Goal: Information Seeking & Learning: Learn about a topic

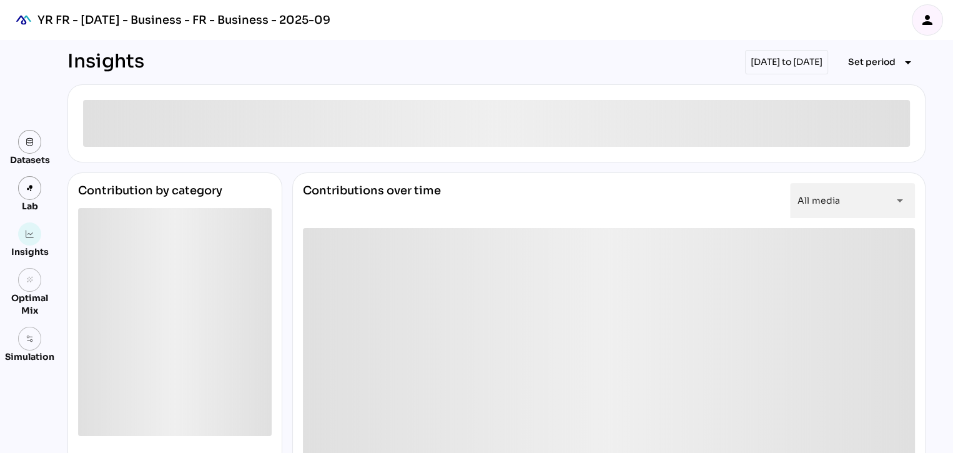
click at [755, 62] on div "[DATE] to [DATE]" at bounding box center [786, 62] width 83 height 24
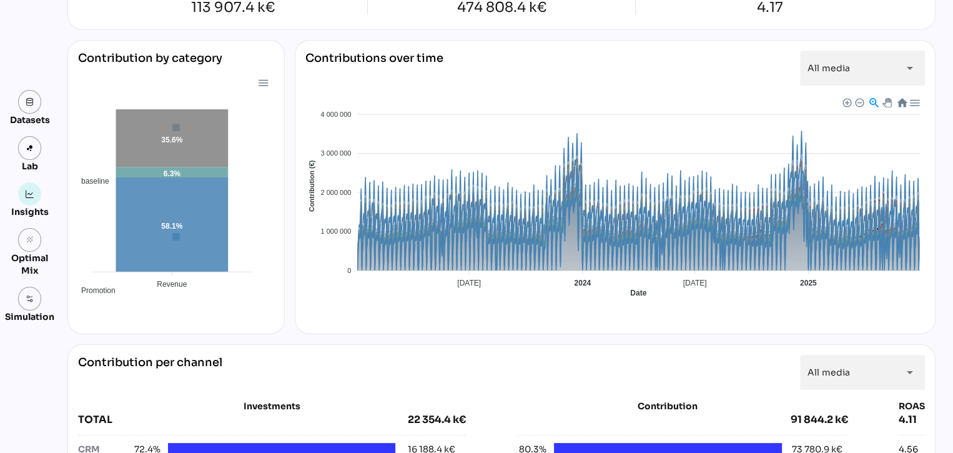
scroll to position [127, 0]
click at [194, 132] on icon at bounding box center [172, 139] width 112 height 58
click at [258, 83] on div at bounding box center [262, 82] width 11 height 11
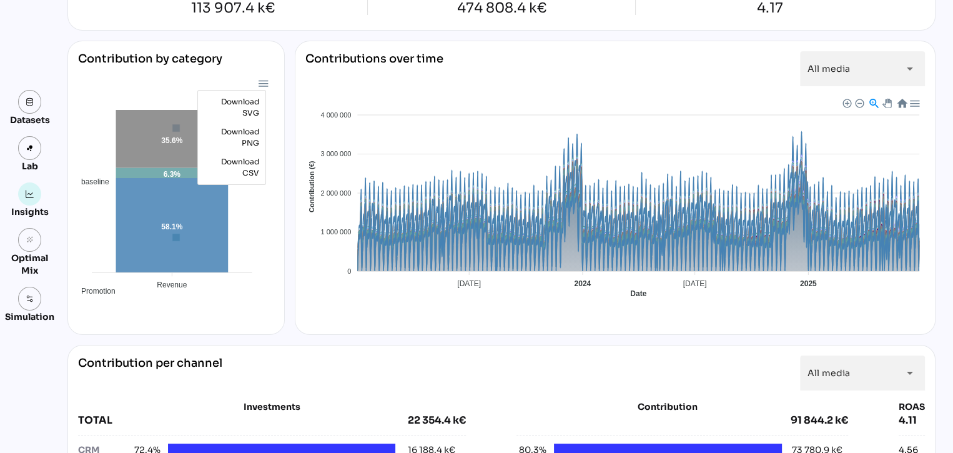
click at [258, 83] on div at bounding box center [262, 82] width 11 height 11
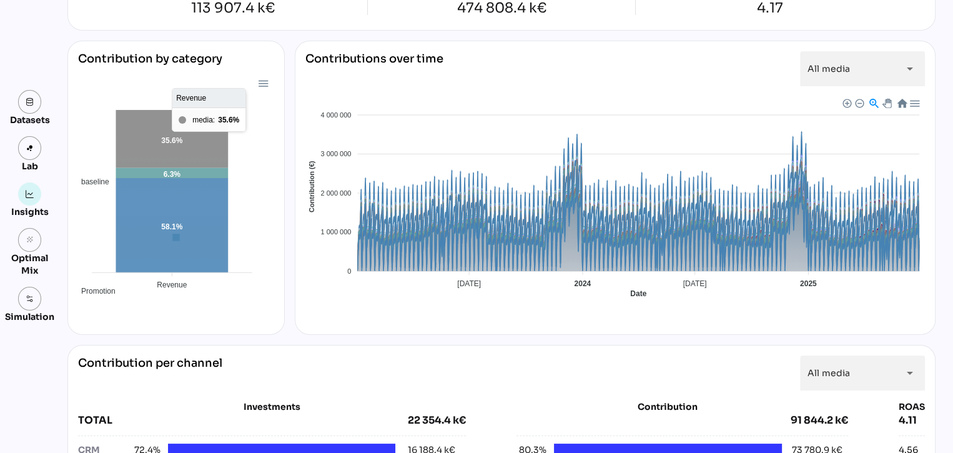
click at [167, 135] on icon at bounding box center [172, 139] width 112 height 58
click at [167, 145] on icon at bounding box center [172, 139] width 112 height 58
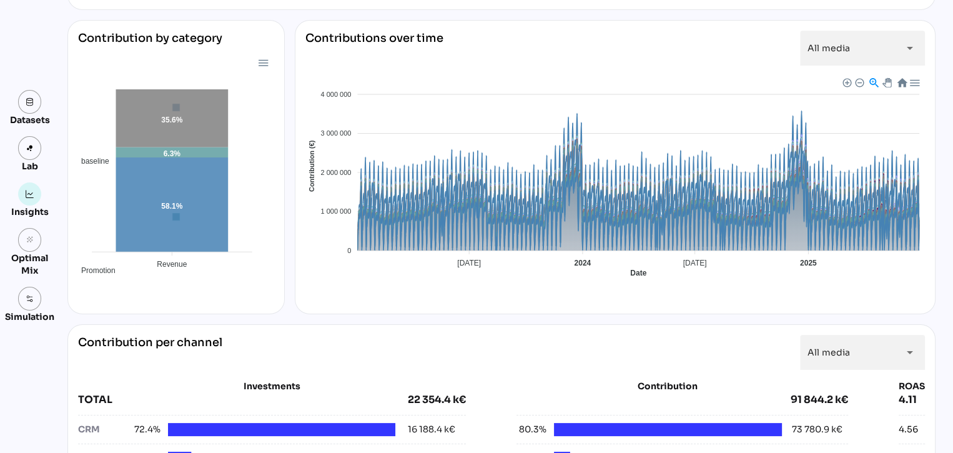
scroll to position [44, 0]
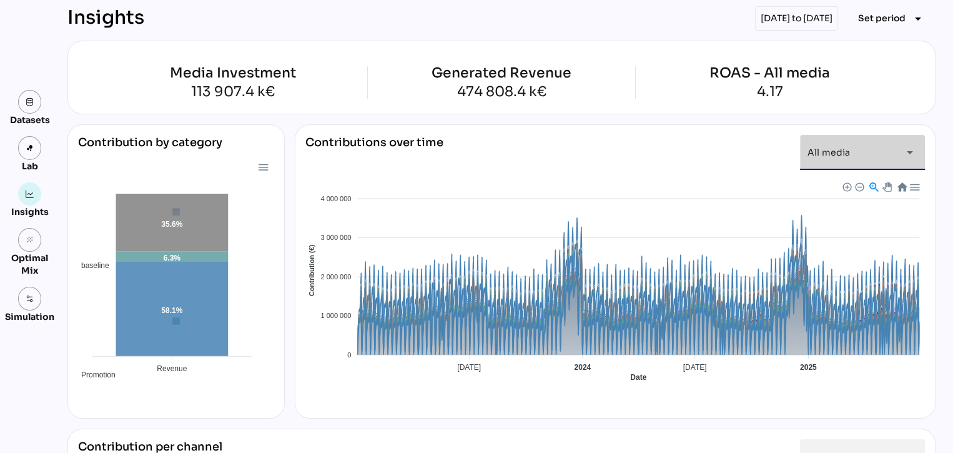
click at [902, 152] on icon "arrow_drop_down" at bounding box center [909, 152] width 15 height 15
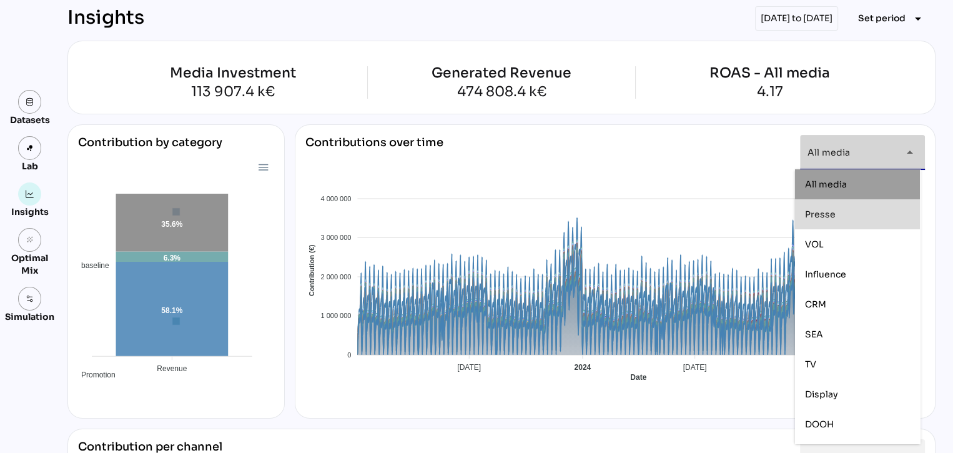
click at [828, 220] on div "Presse" at bounding box center [857, 214] width 105 height 20
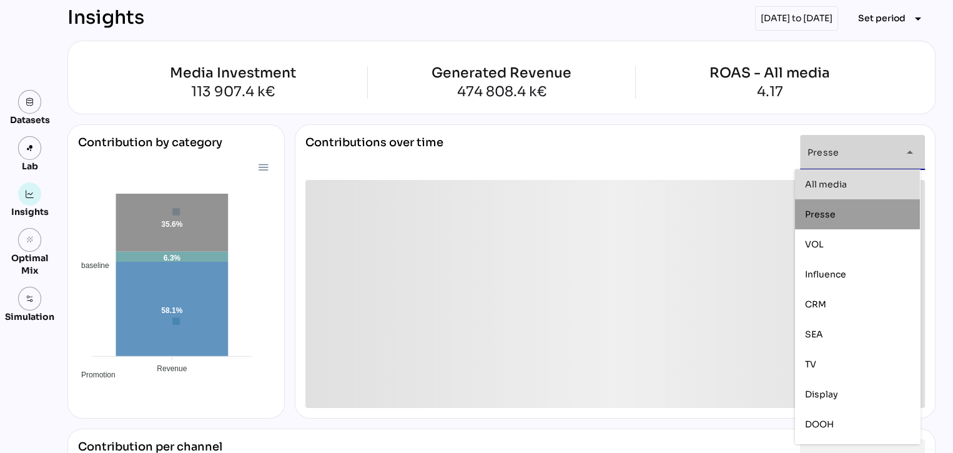
click at [835, 185] on span "All media" at bounding box center [826, 183] width 42 height 11
type input "*********"
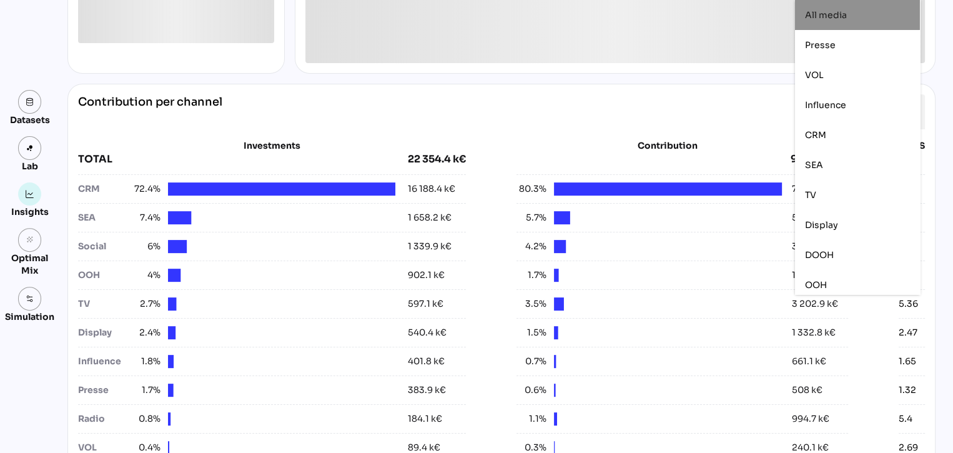
scroll to position [393, 0]
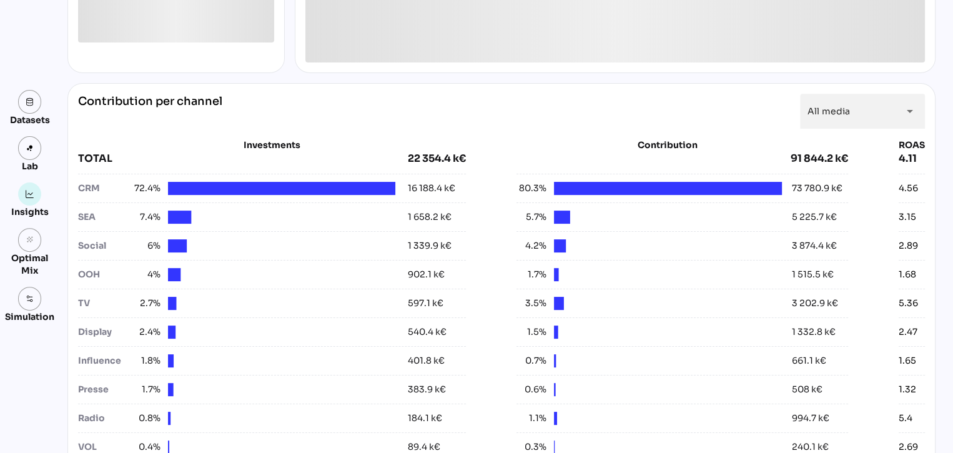
click at [691, 115] on div "Contribution per channel All media ********* arrow_drop_down" at bounding box center [501, 111] width 847 height 35
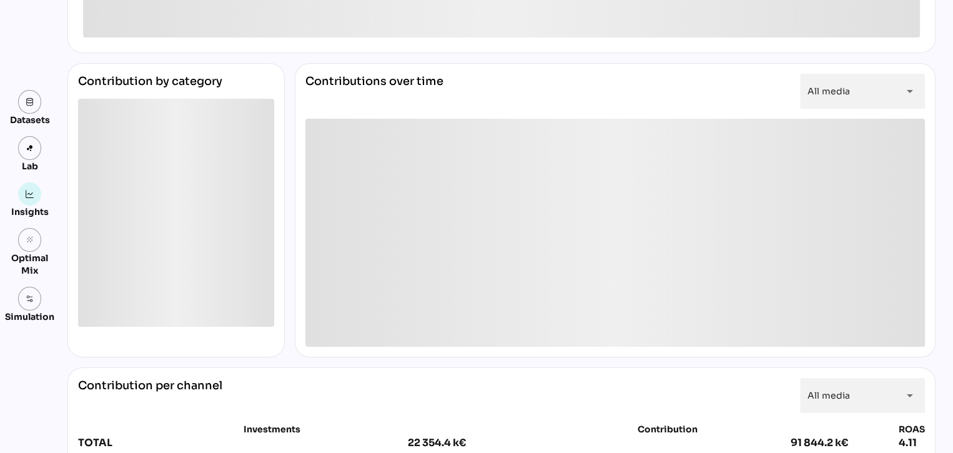
scroll to position [0, 0]
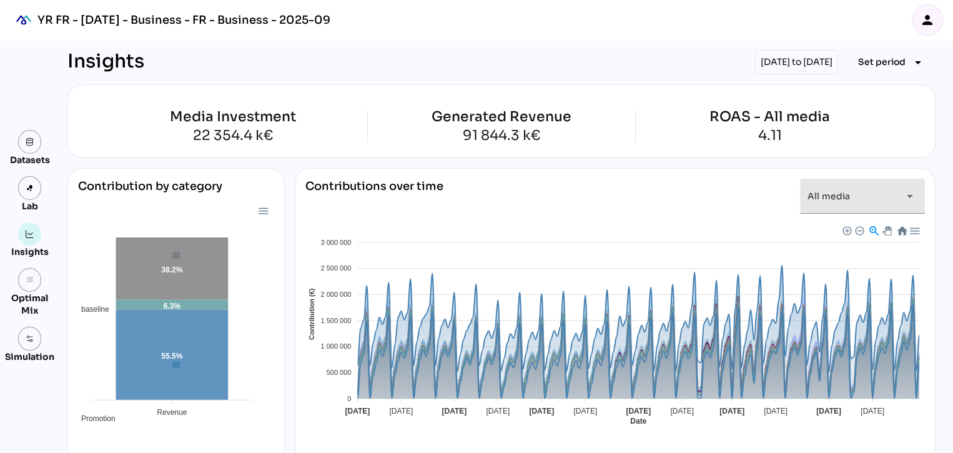
click at [827, 195] on span "All media" at bounding box center [828, 195] width 42 height 11
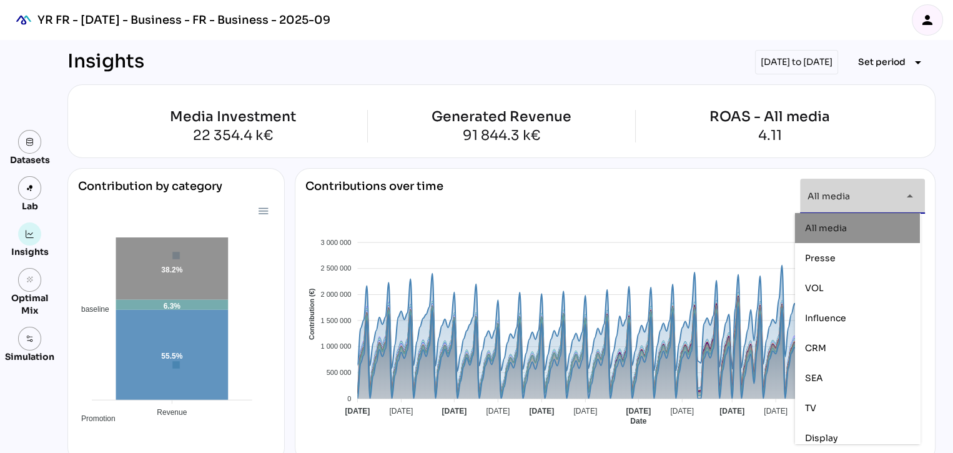
click at [827, 195] on span "All media" at bounding box center [828, 195] width 42 height 11
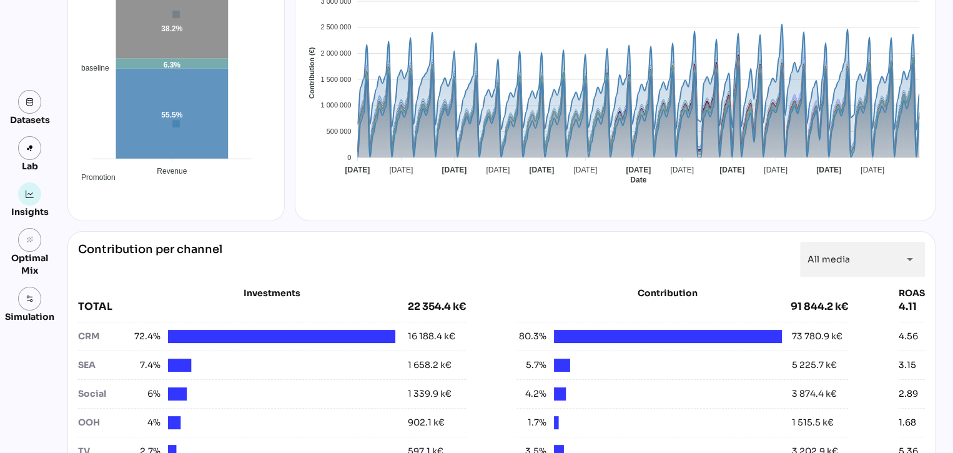
scroll to position [294, 0]
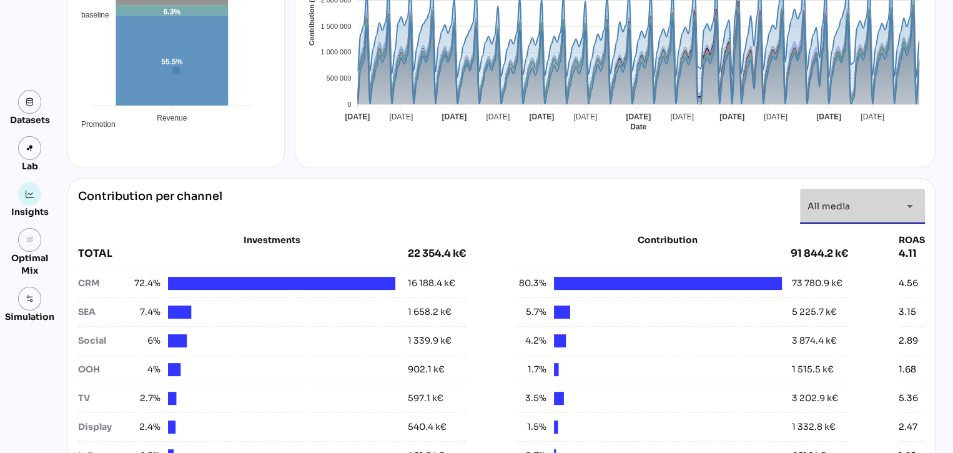
click at [854, 207] on div "All media *********" at bounding box center [850, 206] width 87 height 35
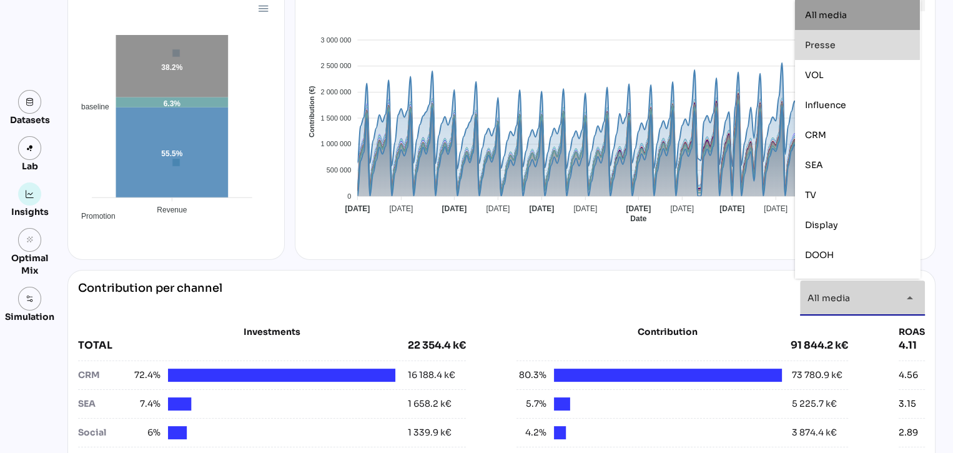
scroll to position [200, 0]
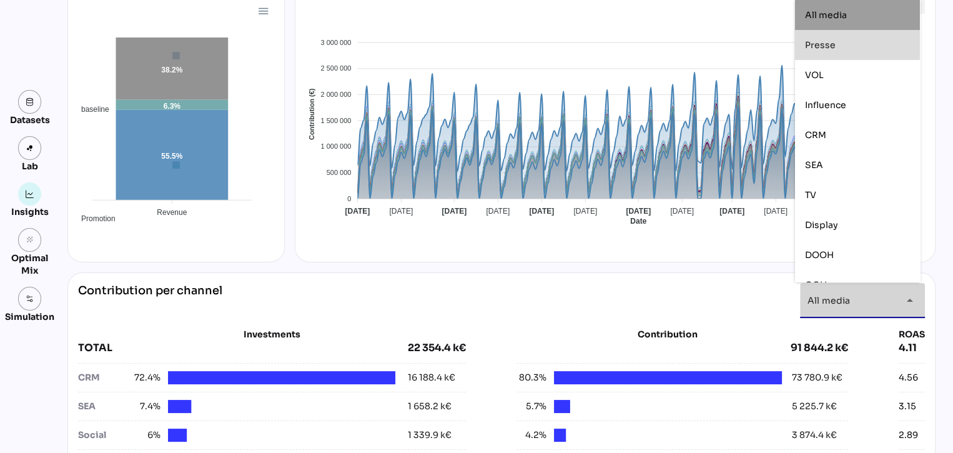
click at [816, 39] on span "Presse" at bounding box center [820, 44] width 31 height 11
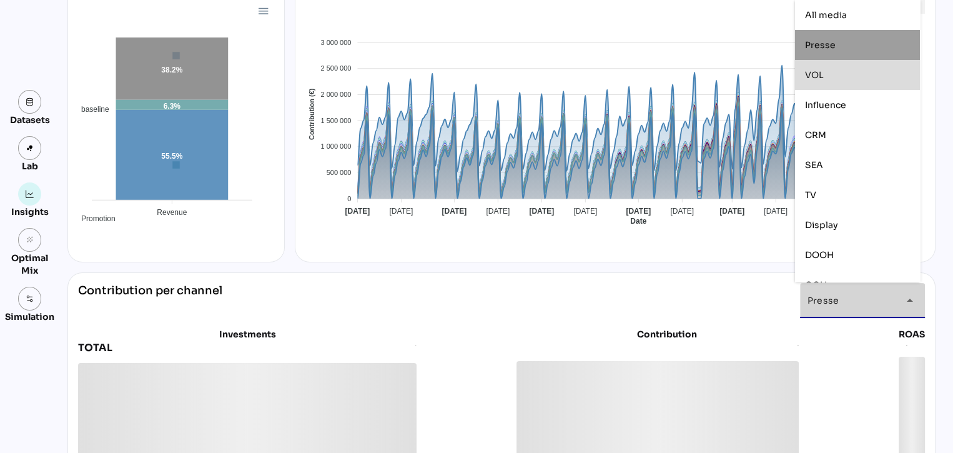
click at [817, 72] on span "VOL" at bounding box center [814, 74] width 19 height 11
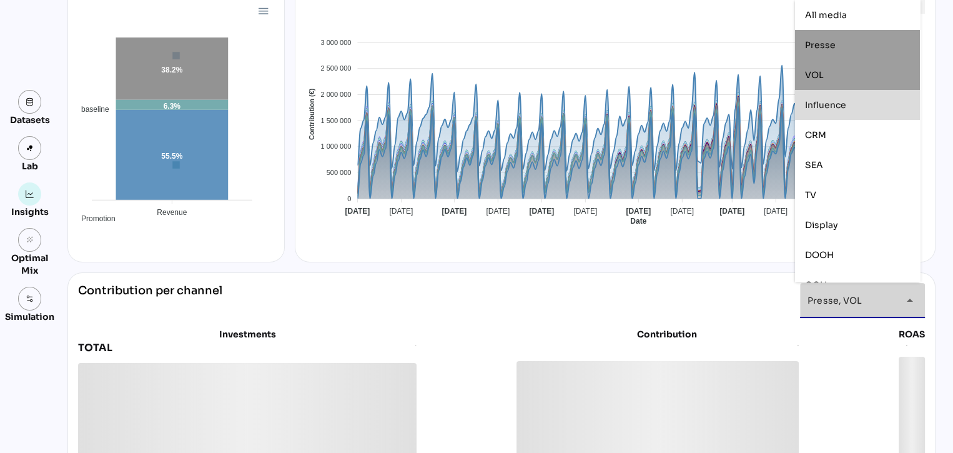
click at [823, 114] on div "Influence" at bounding box center [857, 105] width 105 height 20
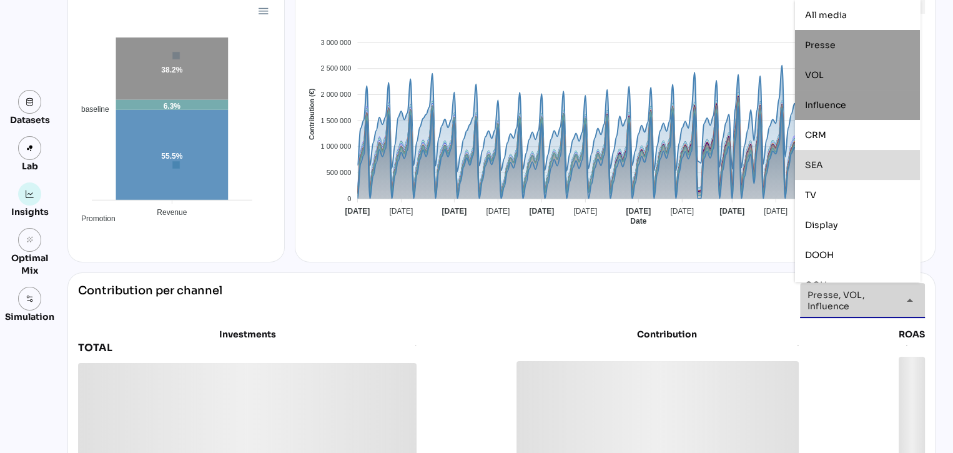
click at [822, 159] on span "SEA" at bounding box center [814, 164] width 18 height 11
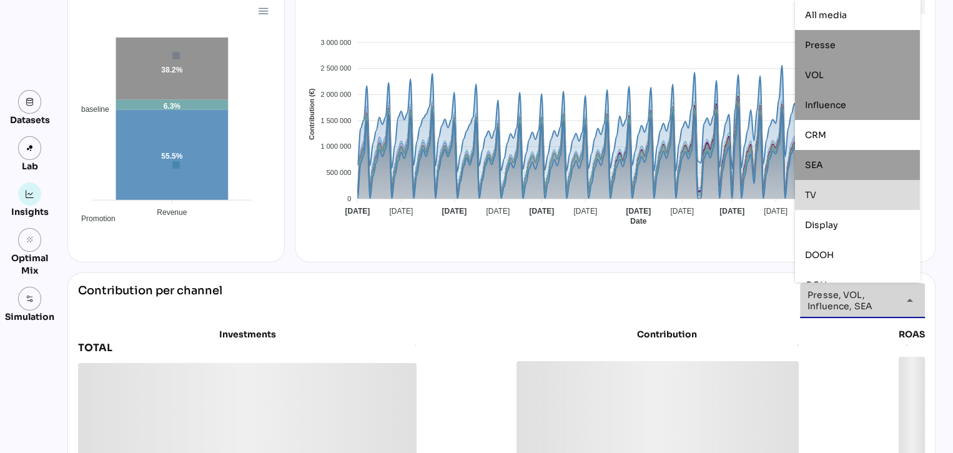
click at [823, 190] on div "TV" at bounding box center [857, 195] width 105 height 11
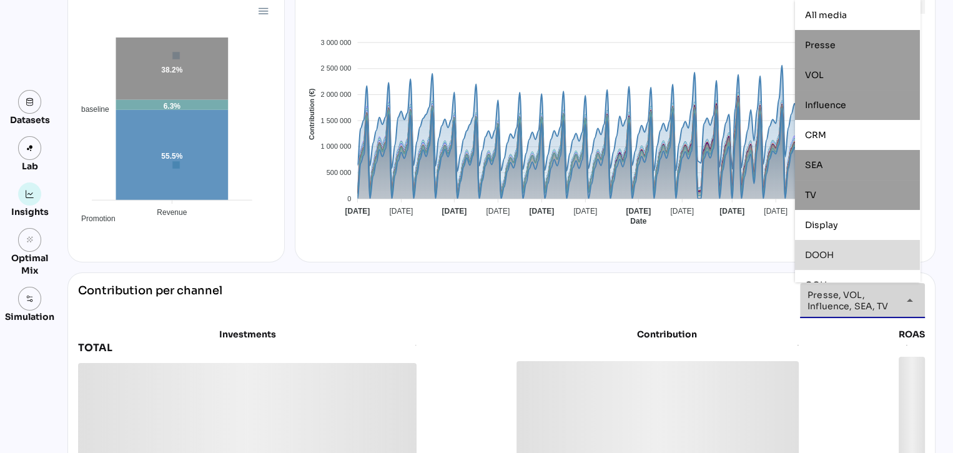
click at [827, 242] on div "DOOH" at bounding box center [857, 255] width 125 height 30
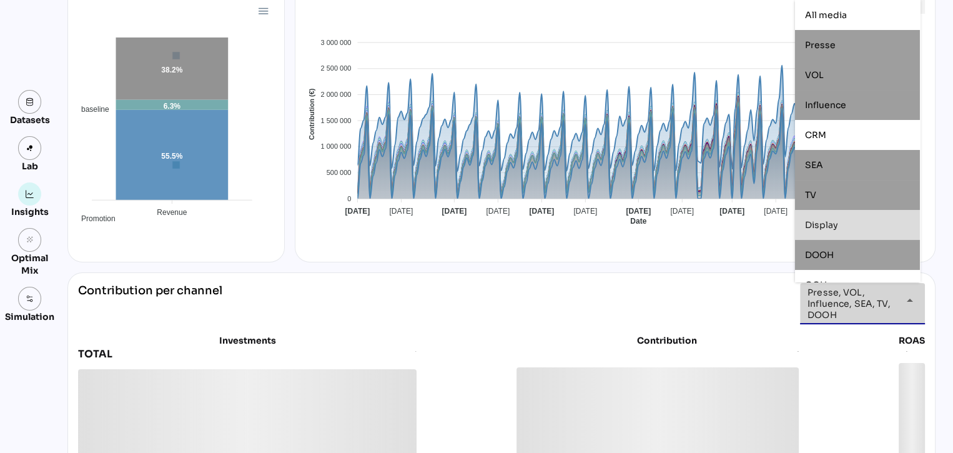
click at [827, 232] on div "Display" at bounding box center [857, 225] width 105 height 20
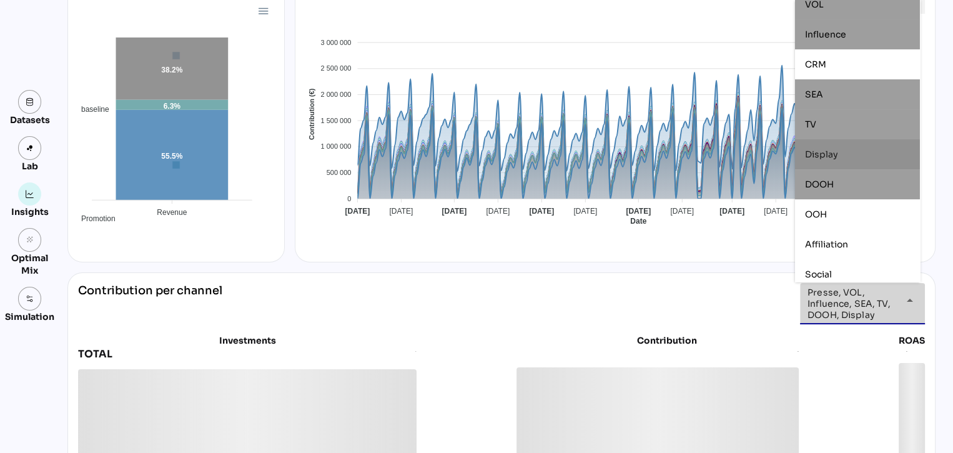
scroll to position [75, 0]
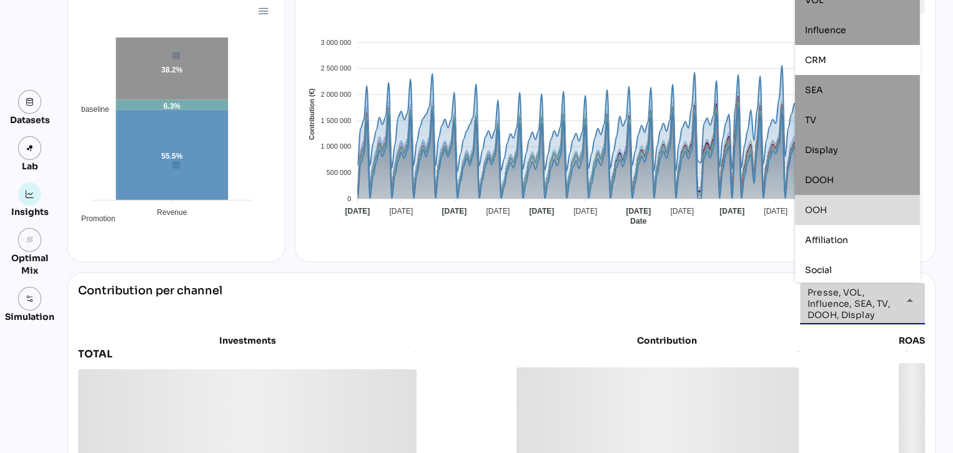
click at [825, 204] on span "OOH" at bounding box center [816, 209] width 22 height 11
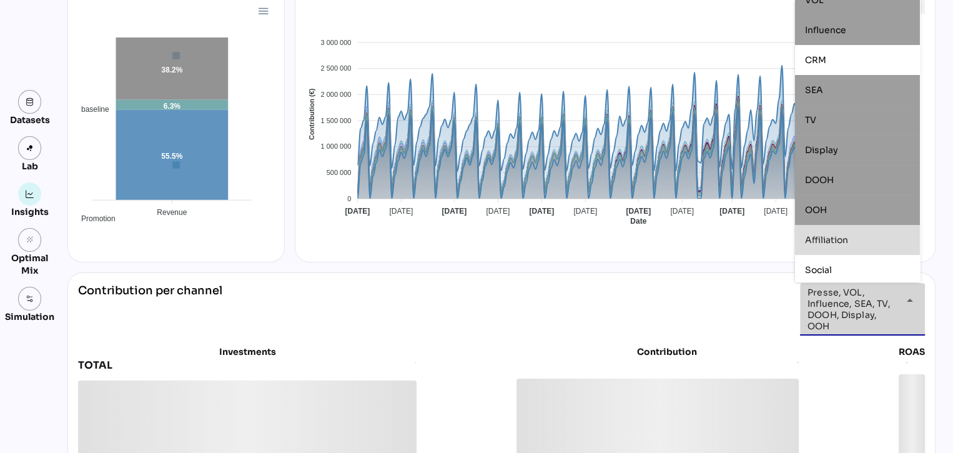
click at [825, 242] on span "Affiliation" at bounding box center [826, 239] width 43 height 11
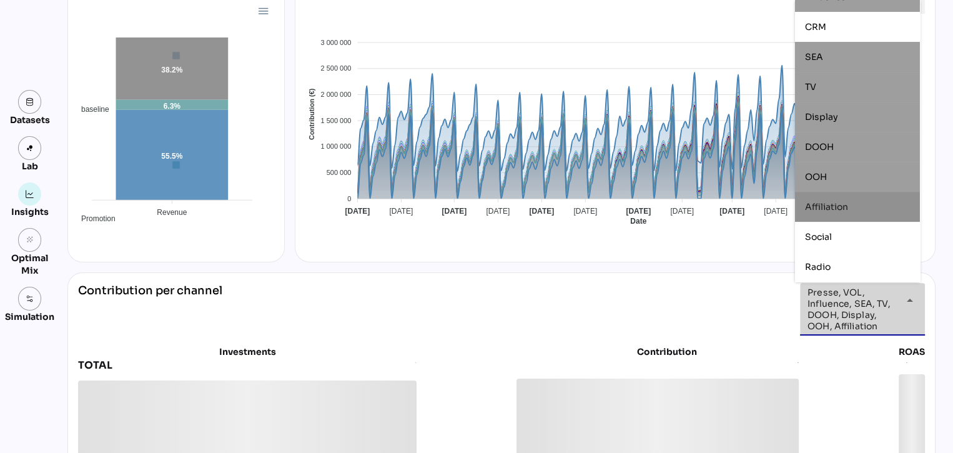
scroll to position [107, 0]
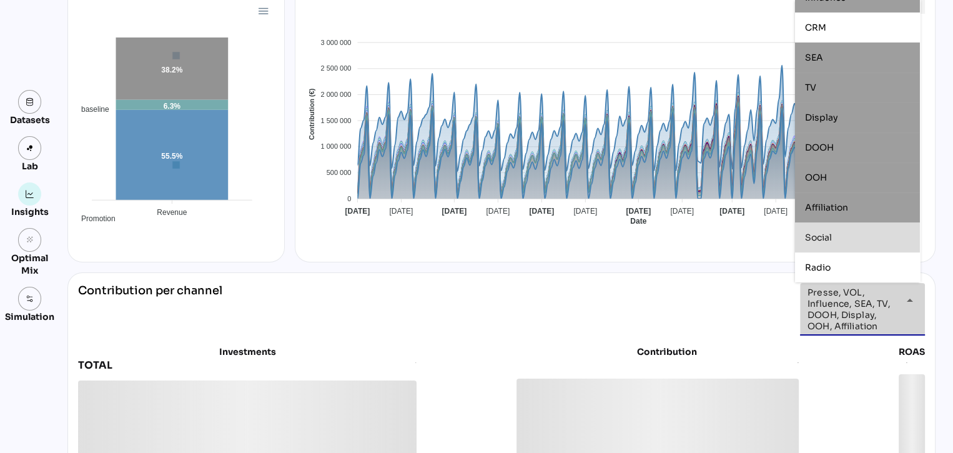
click at [825, 234] on span "Social" at bounding box center [818, 237] width 27 height 11
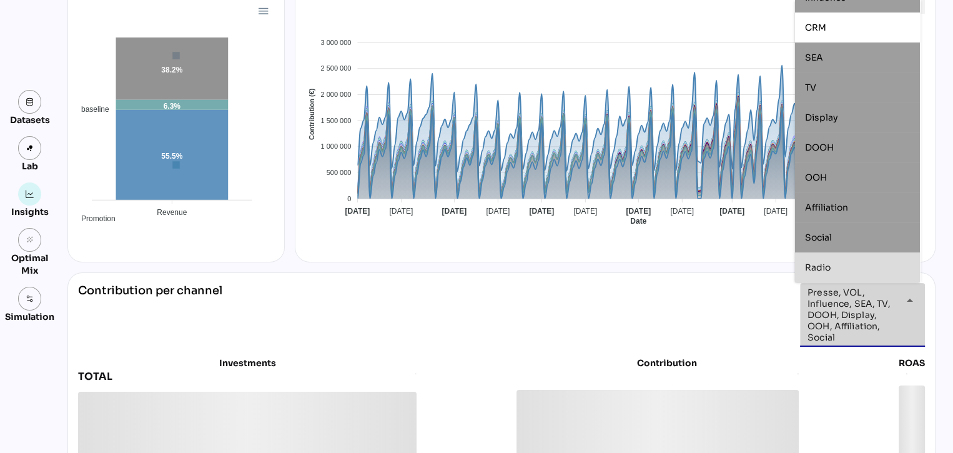
click at [825, 264] on span "Radio" at bounding box center [818, 267] width 26 height 11
type input "**********"
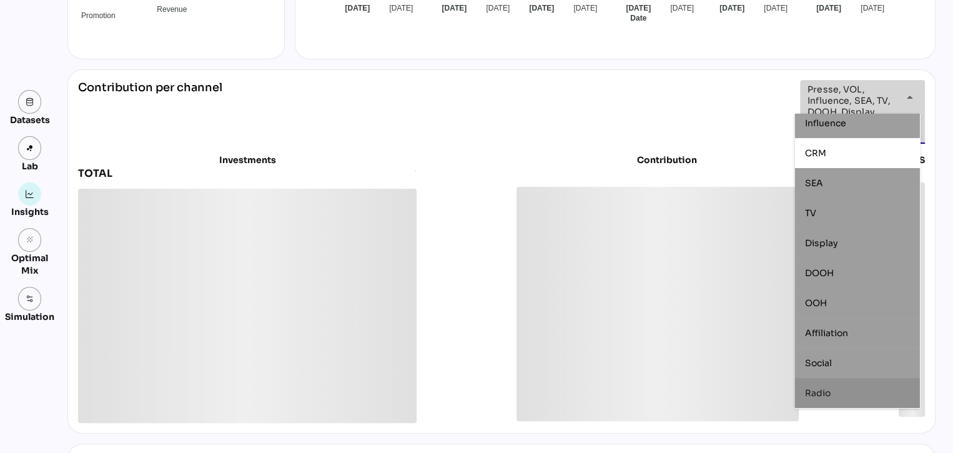
scroll to position [433, 0]
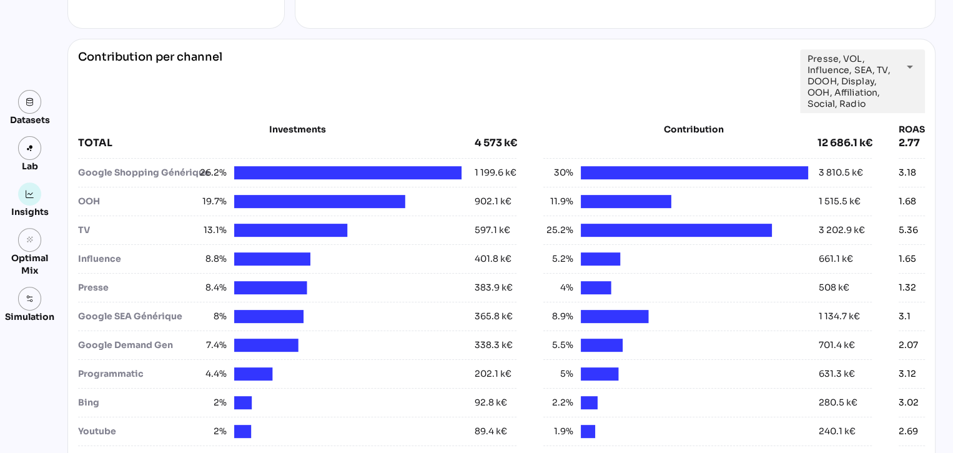
click at [629, 111] on div "**********" at bounding box center [501, 81] width 847 height 64
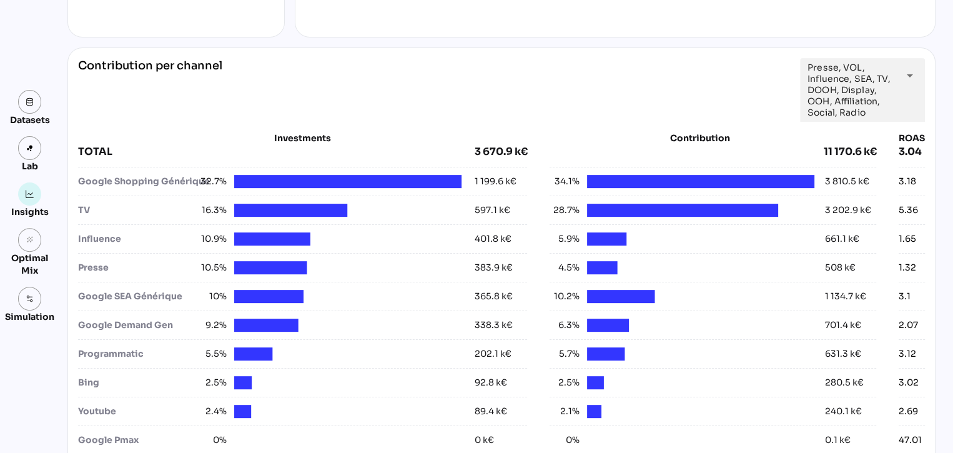
scroll to position [423, 0]
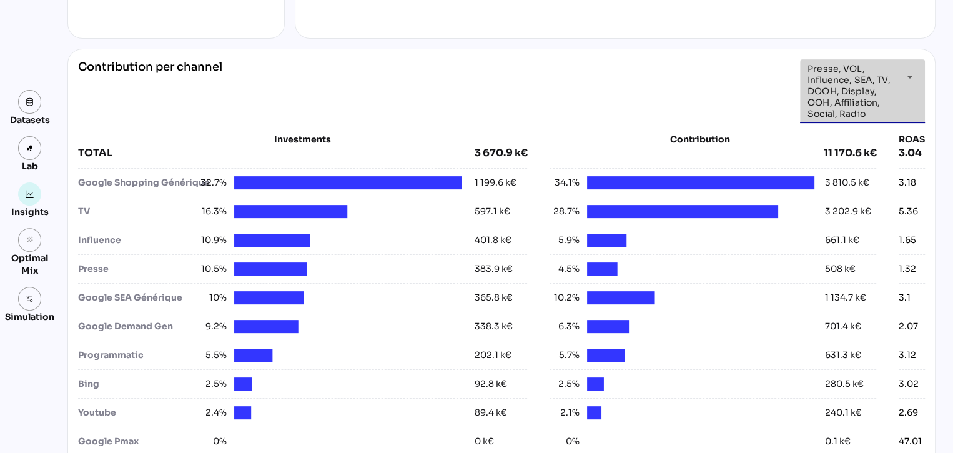
click at [900, 86] on div "arrow_drop_down" at bounding box center [906, 76] width 22 height 35
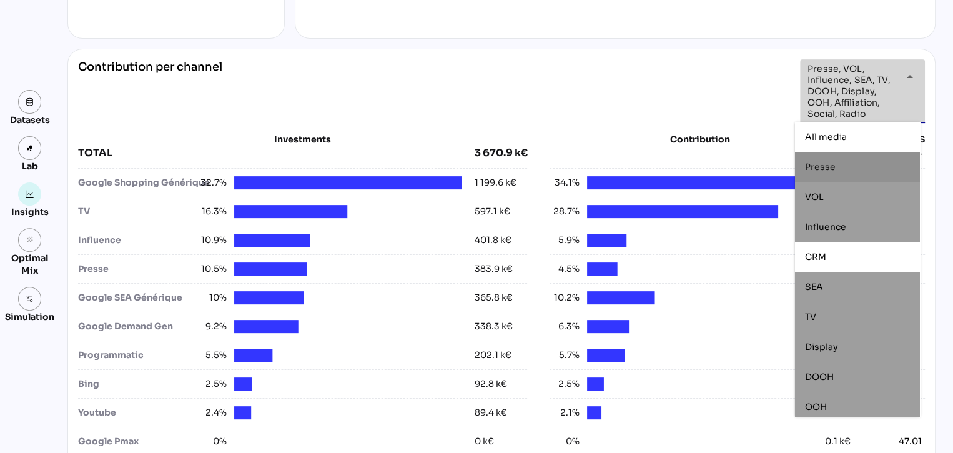
click at [900, 86] on div "arrow_drop_down" at bounding box center [906, 76] width 22 height 35
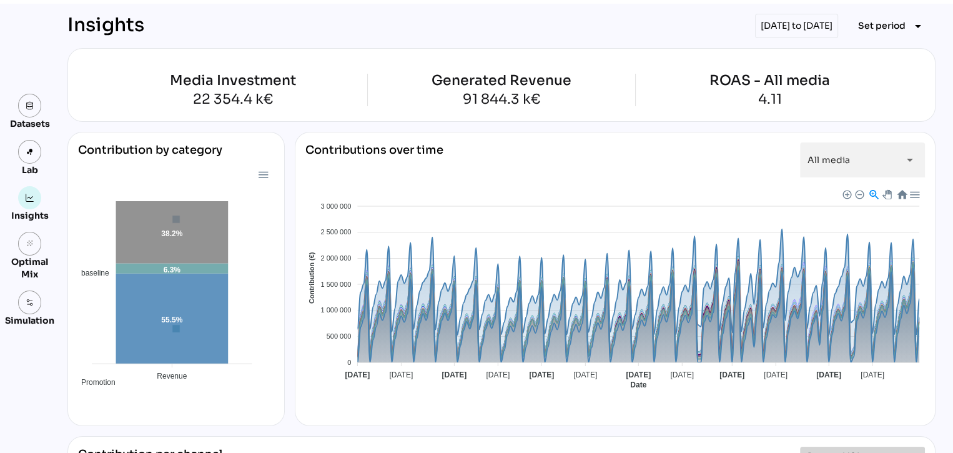
scroll to position [0, 0]
